Goal: Information Seeking & Learning: Learn about a topic

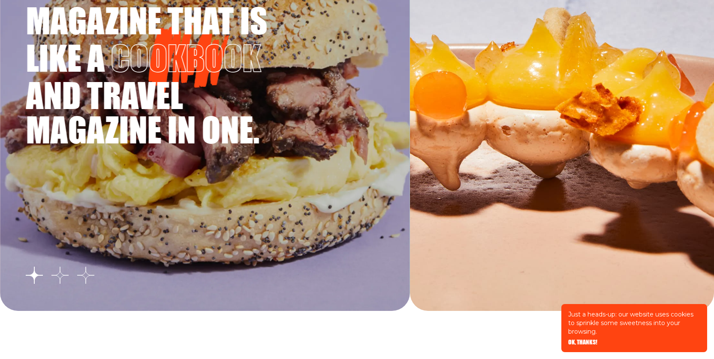
scroll to position [1534, 0]
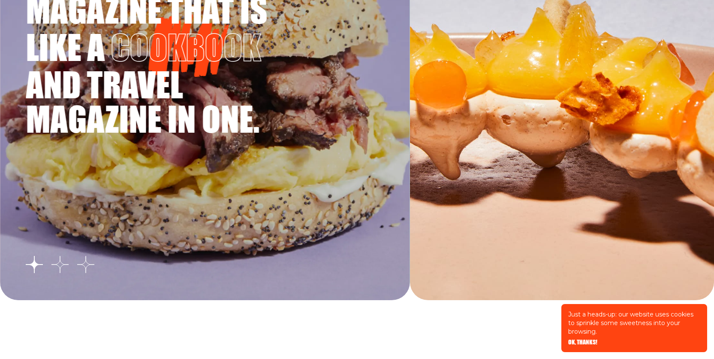
click at [576, 339] on span "OK, THANKS!" at bounding box center [582, 336] width 29 height 6
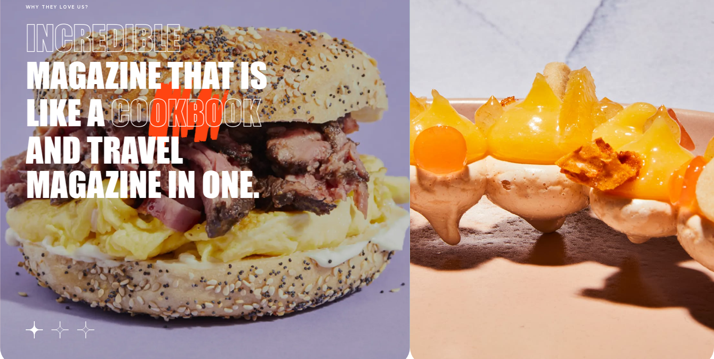
scroll to position [1478, 0]
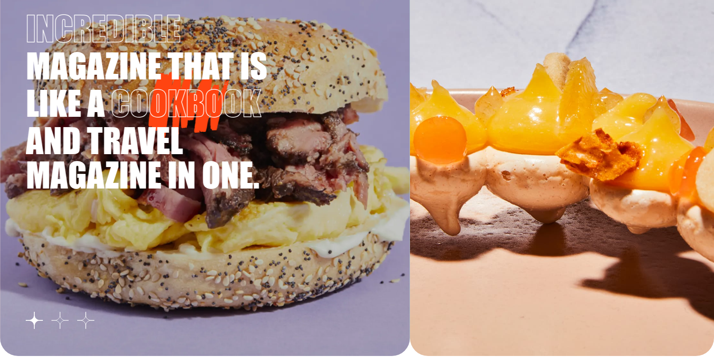
click at [61, 318] on button "Go to slide 2" at bounding box center [59, 319] width 17 height 17
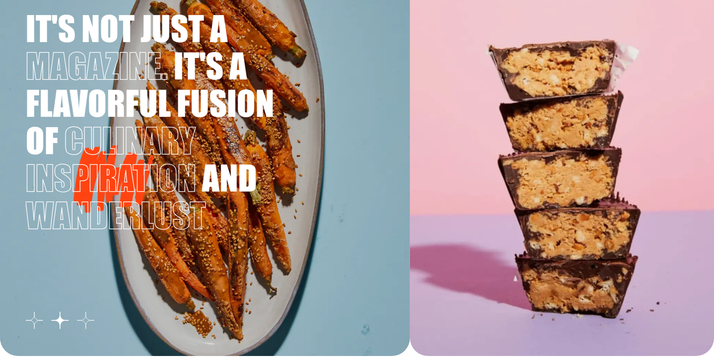
click at [84, 318] on button "Go to slide 3" at bounding box center [85, 319] width 17 height 17
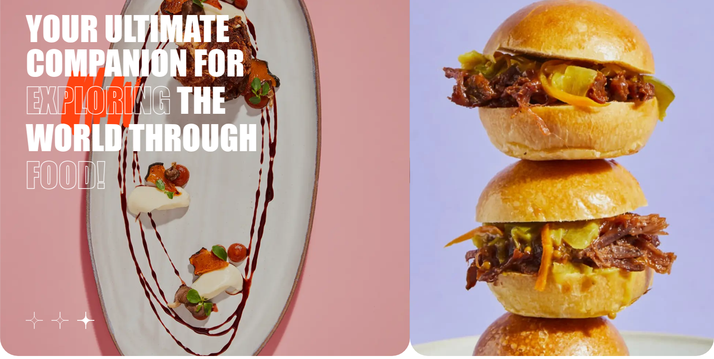
click at [39, 321] on button "Go to slide 1" at bounding box center [34, 319] width 17 height 17
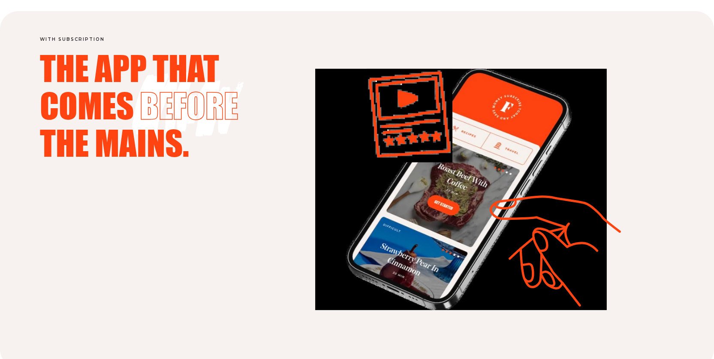
scroll to position [2285, 0]
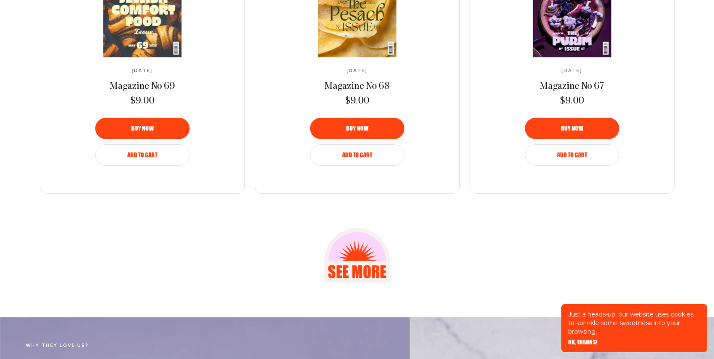
scroll to position [1131, 0]
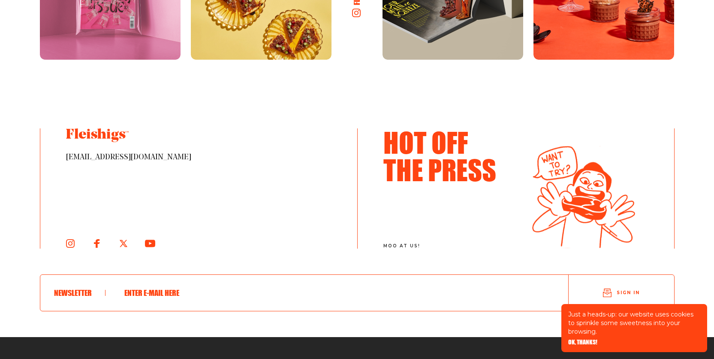
scroll to position [1477, 0]
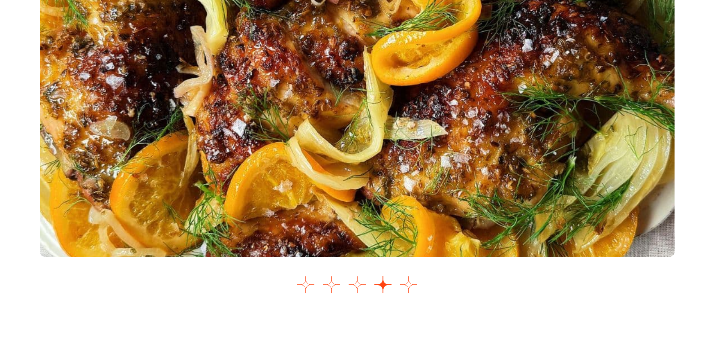
scroll to position [1124, 0]
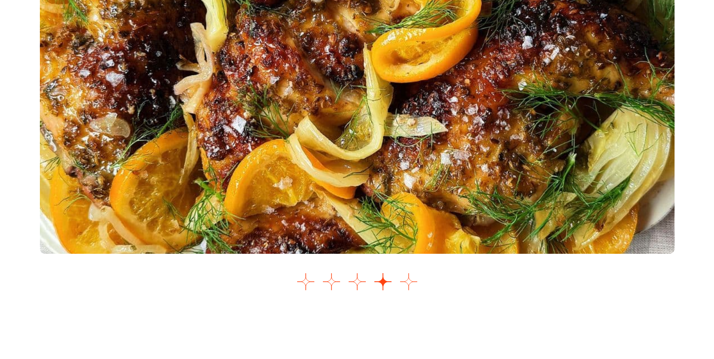
click at [410, 280] on button "Go to slide 5" at bounding box center [408, 281] width 17 height 17
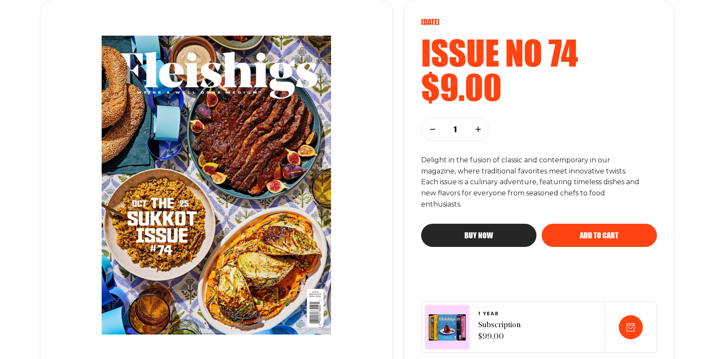
scroll to position [118, 0]
